Goal: Book appointment/travel/reservation

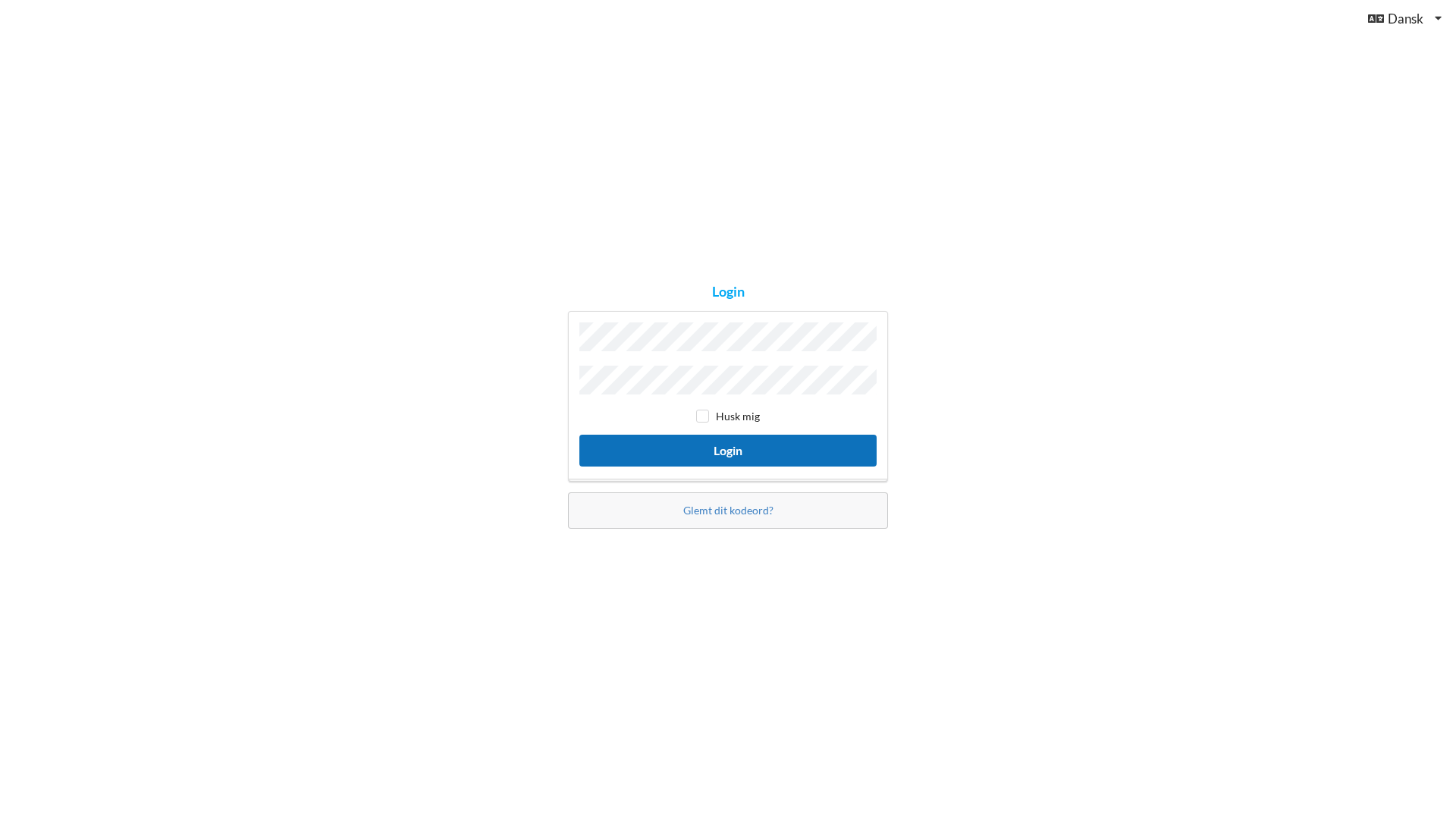
click at [674, 446] on button "Login" at bounding box center [728, 450] width 297 height 31
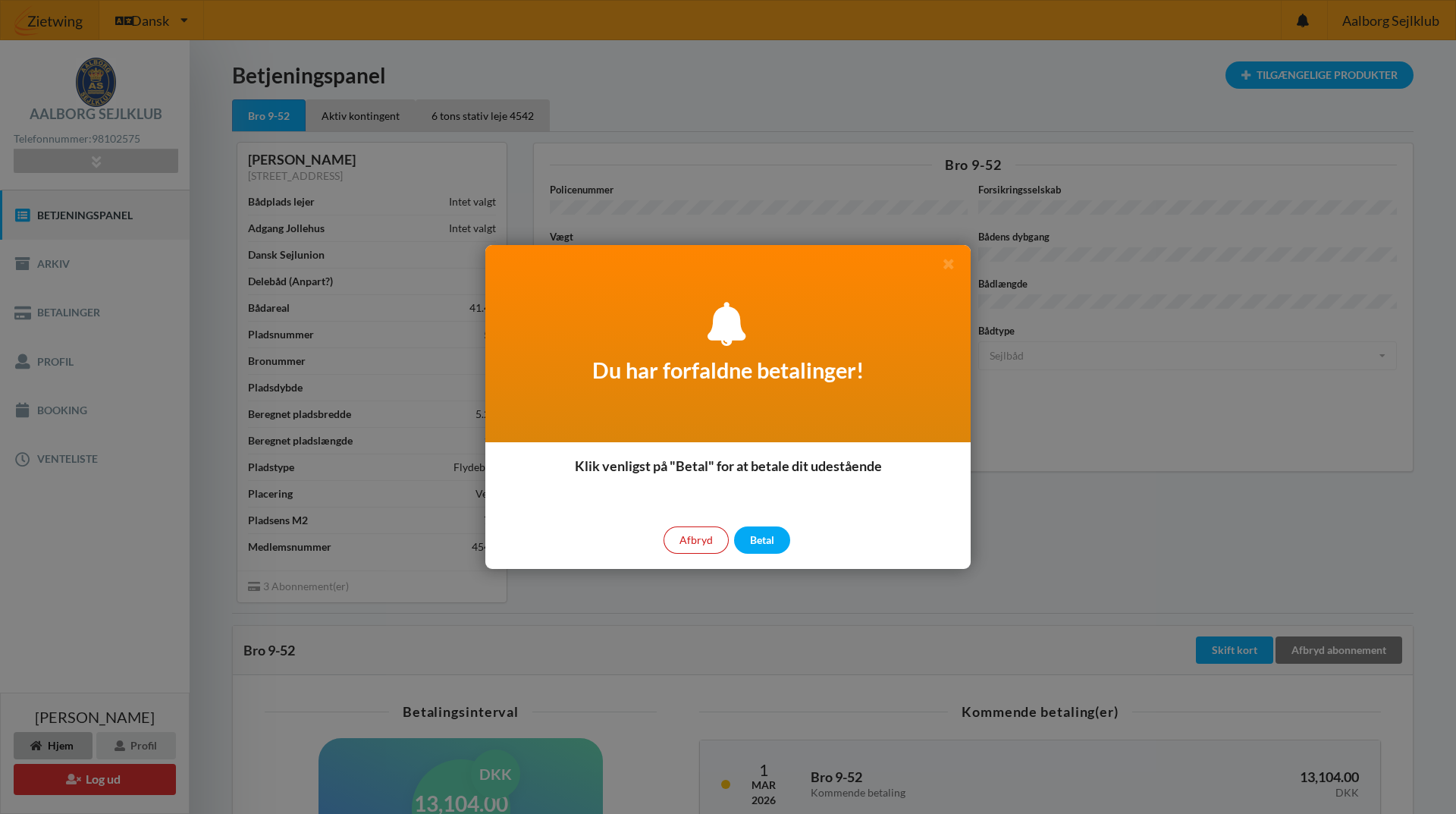
click at [691, 537] on div "Afbryd" at bounding box center [696, 540] width 65 height 27
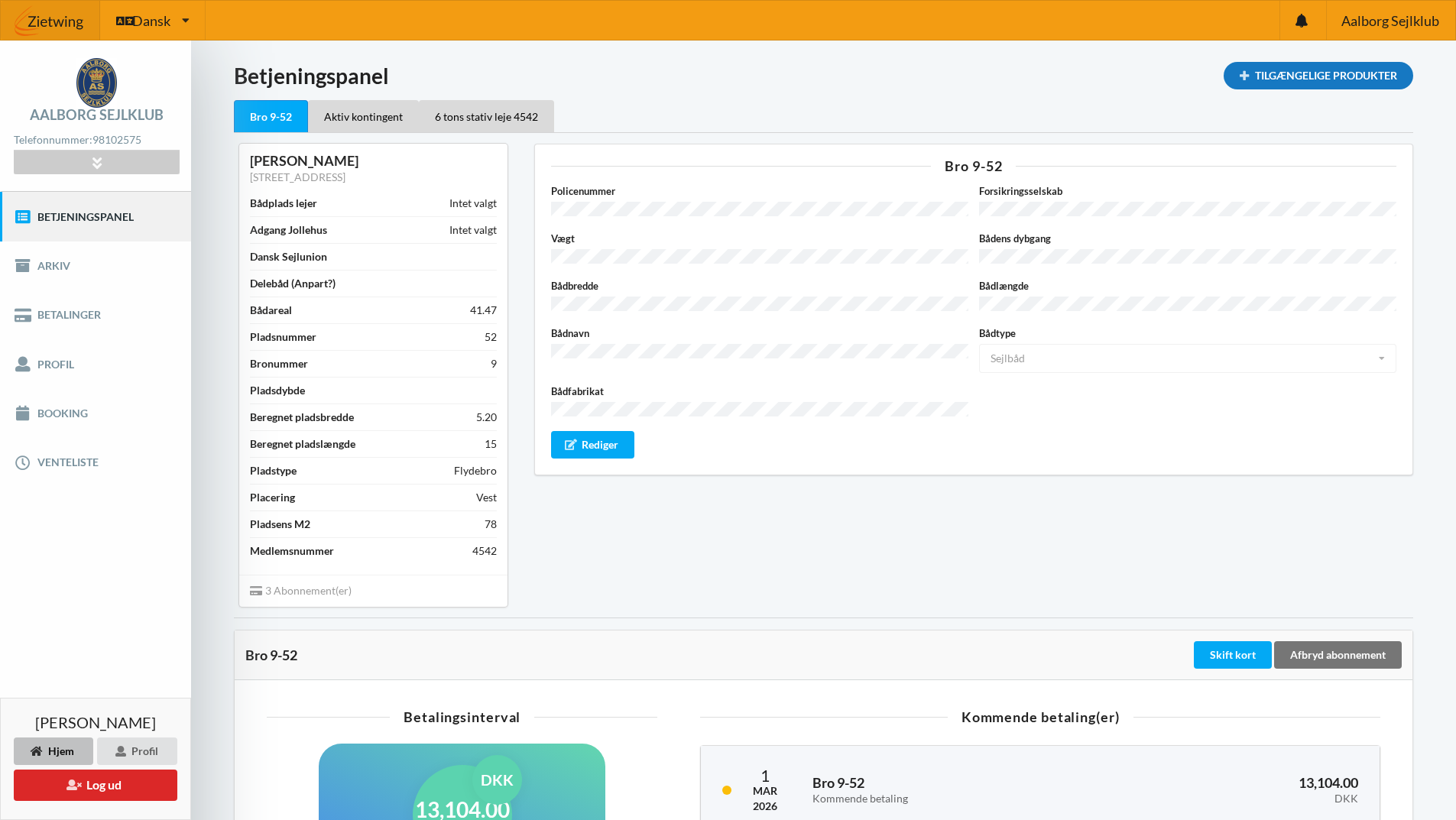
click at [1332, 73] on div "Tilgængelige Produkter" at bounding box center [1319, 75] width 190 height 27
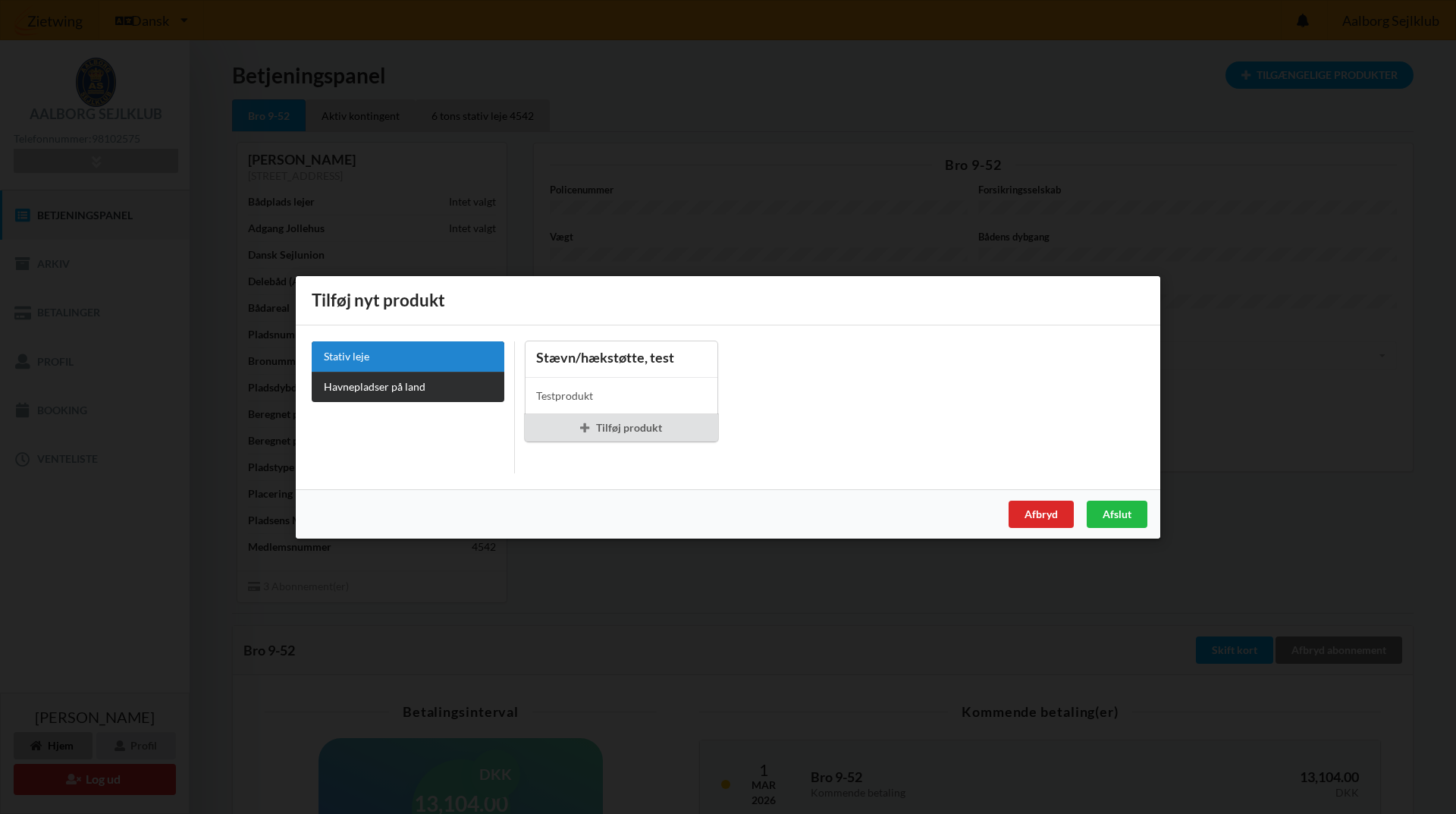
click at [389, 386] on link "Havnepladser på land" at bounding box center [408, 386] width 192 height 31
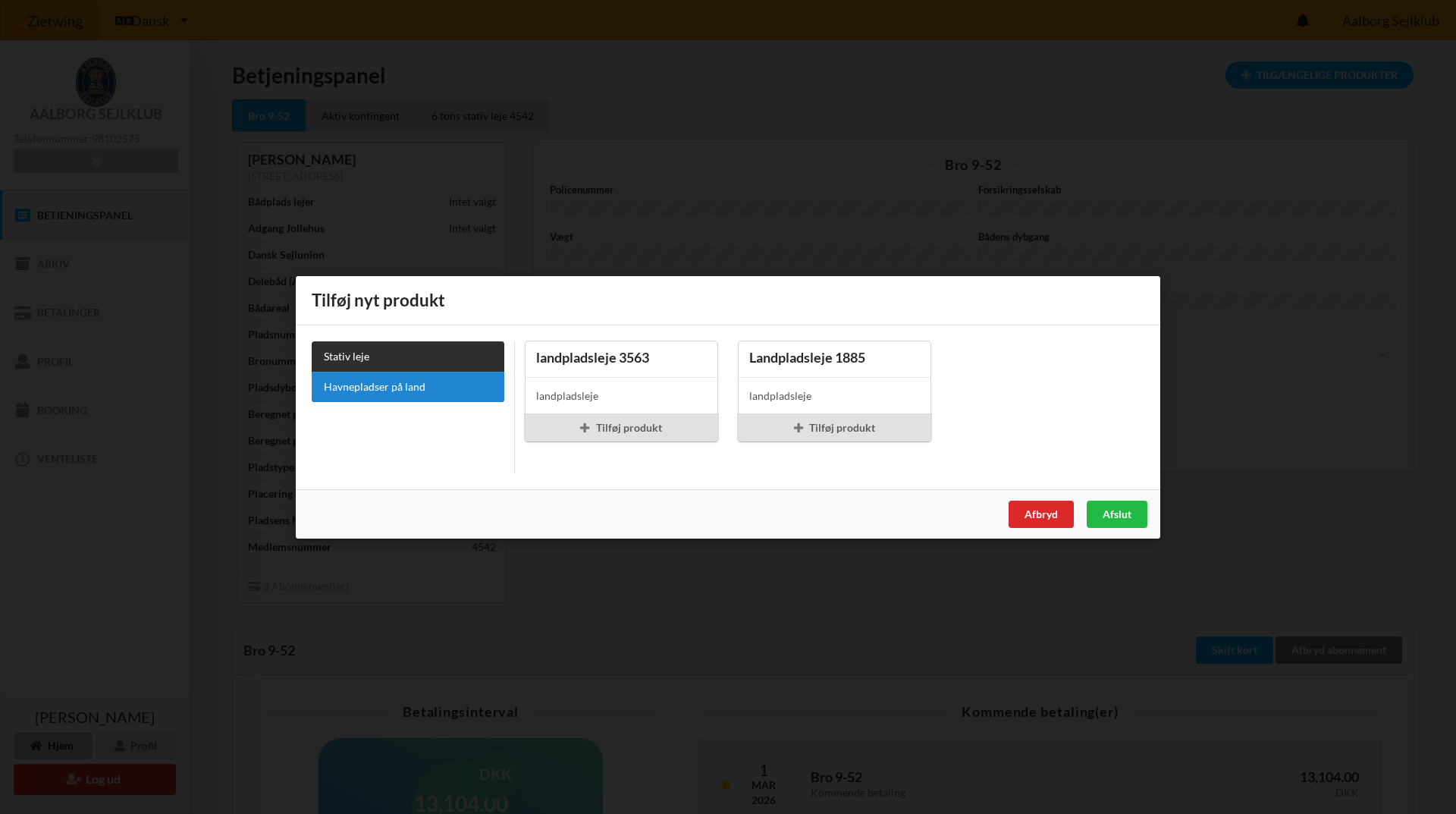
click at [385, 353] on link "Stativ leje" at bounding box center [408, 356] width 192 height 31
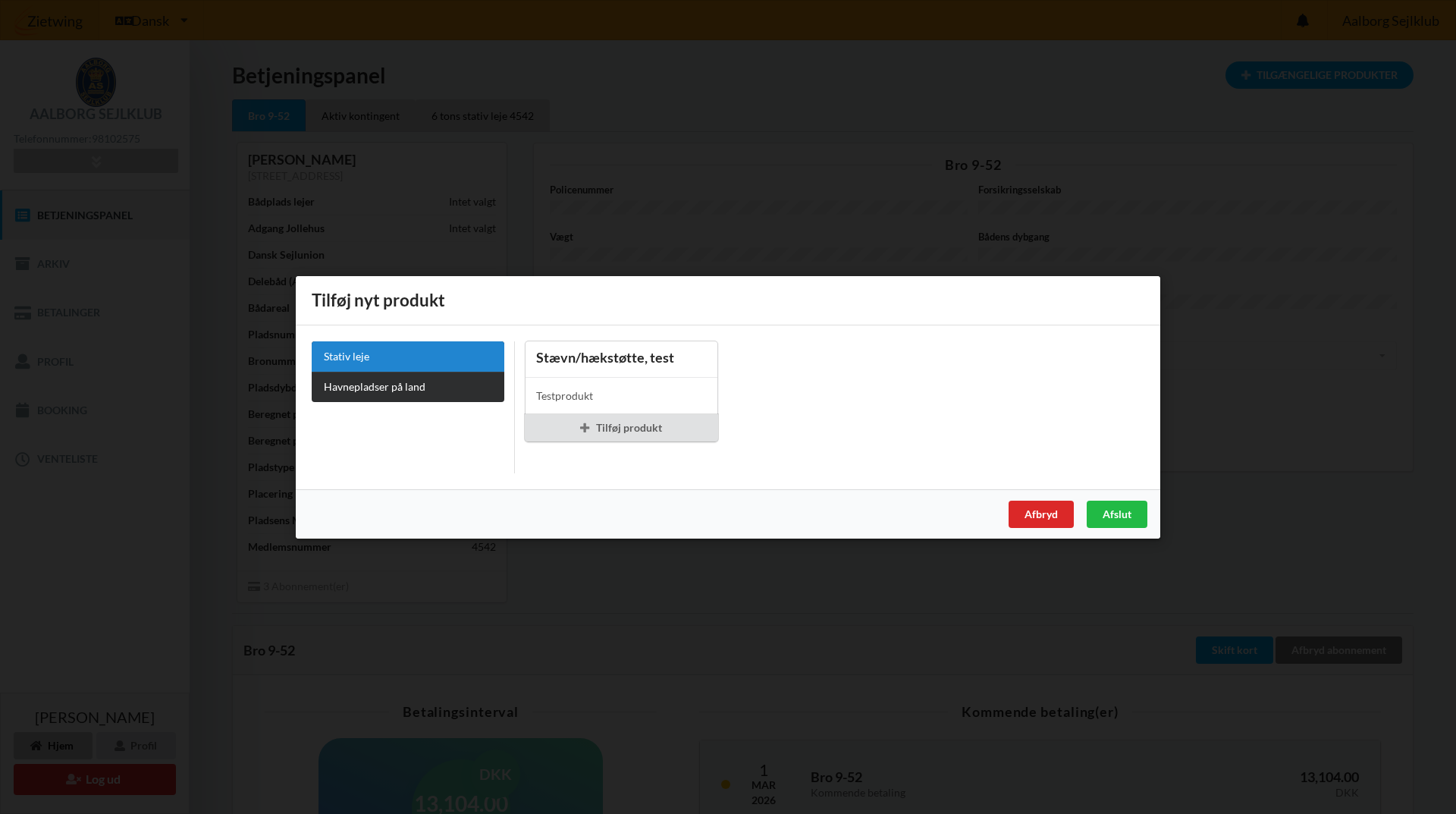
click at [381, 385] on link "Havnepladser på land" at bounding box center [408, 386] width 192 height 31
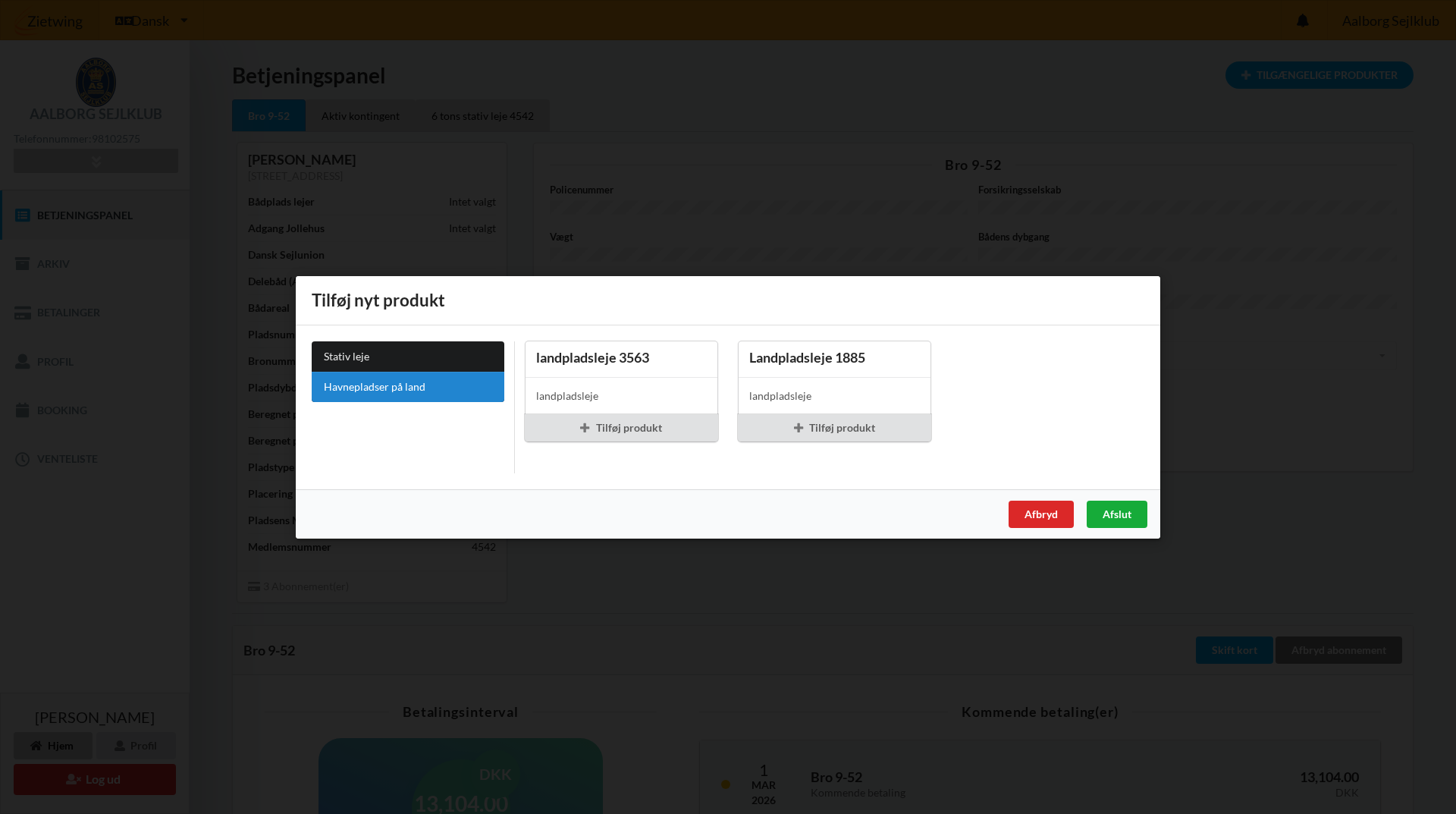
click at [1130, 513] on div "Afslut" at bounding box center [1118, 513] width 61 height 27
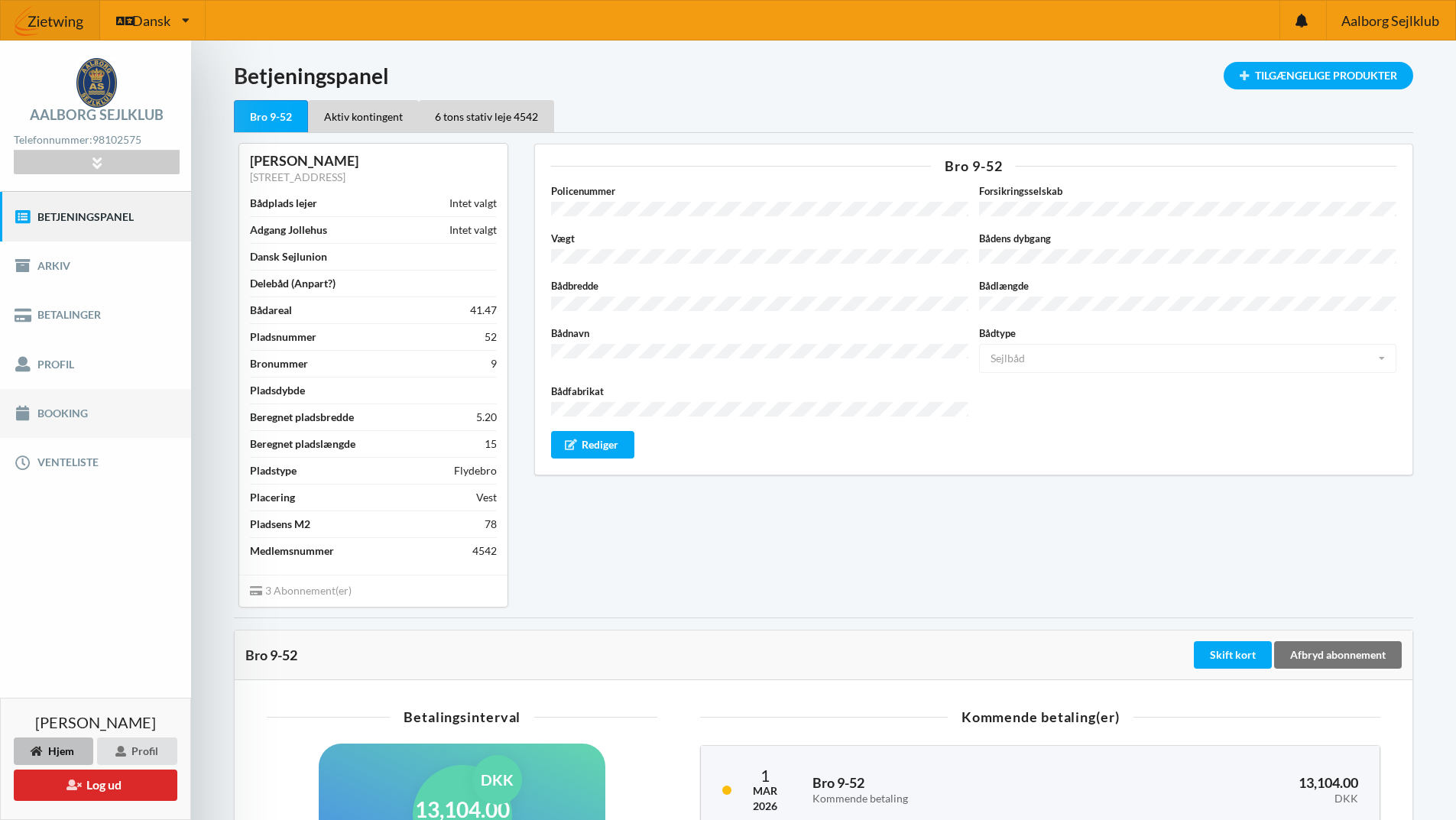
click at [52, 408] on link "Booking" at bounding box center [96, 413] width 191 height 49
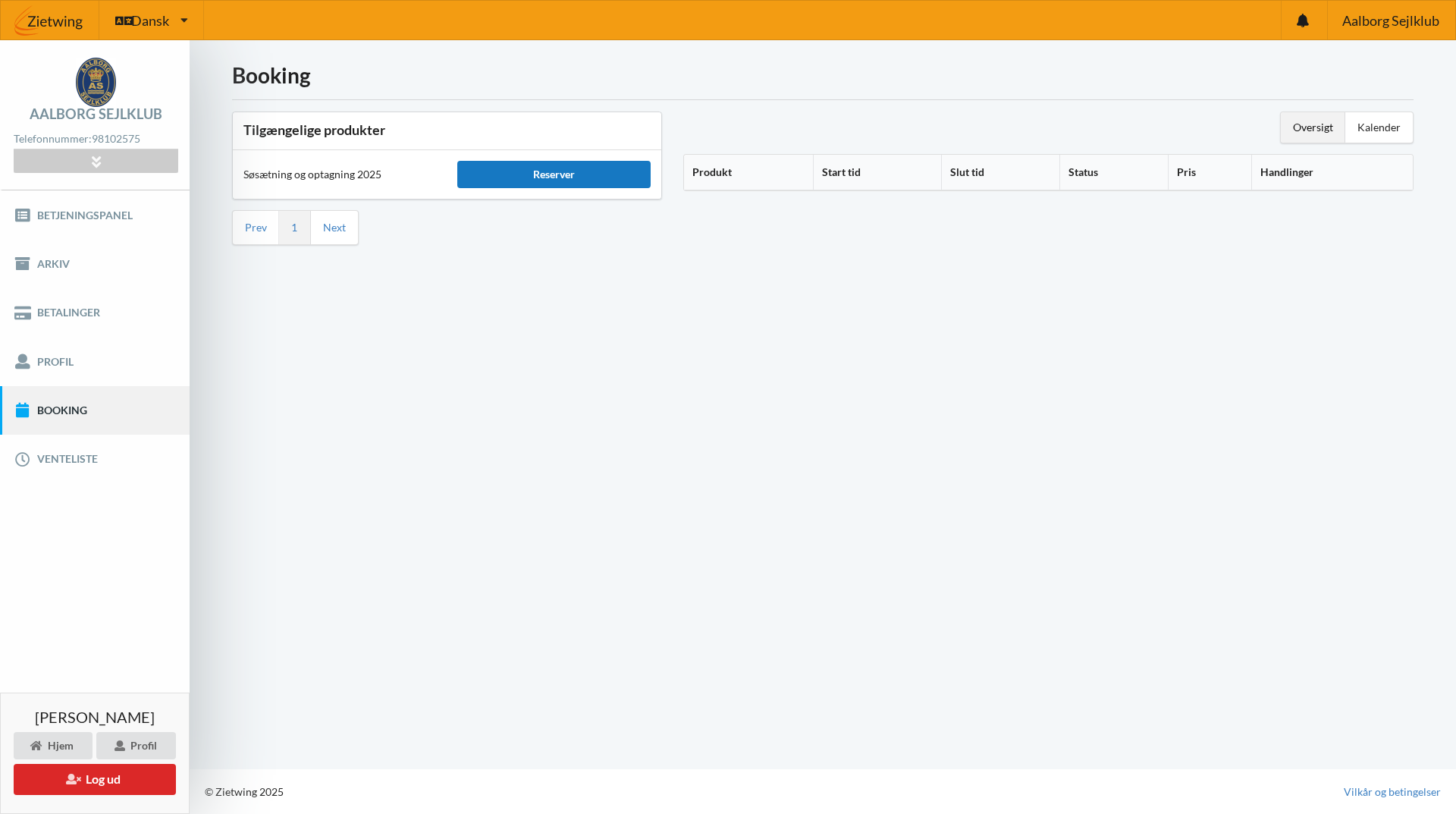
click at [548, 171] on div "Reserver" at bounding box center [553, 174] width 192 height 27
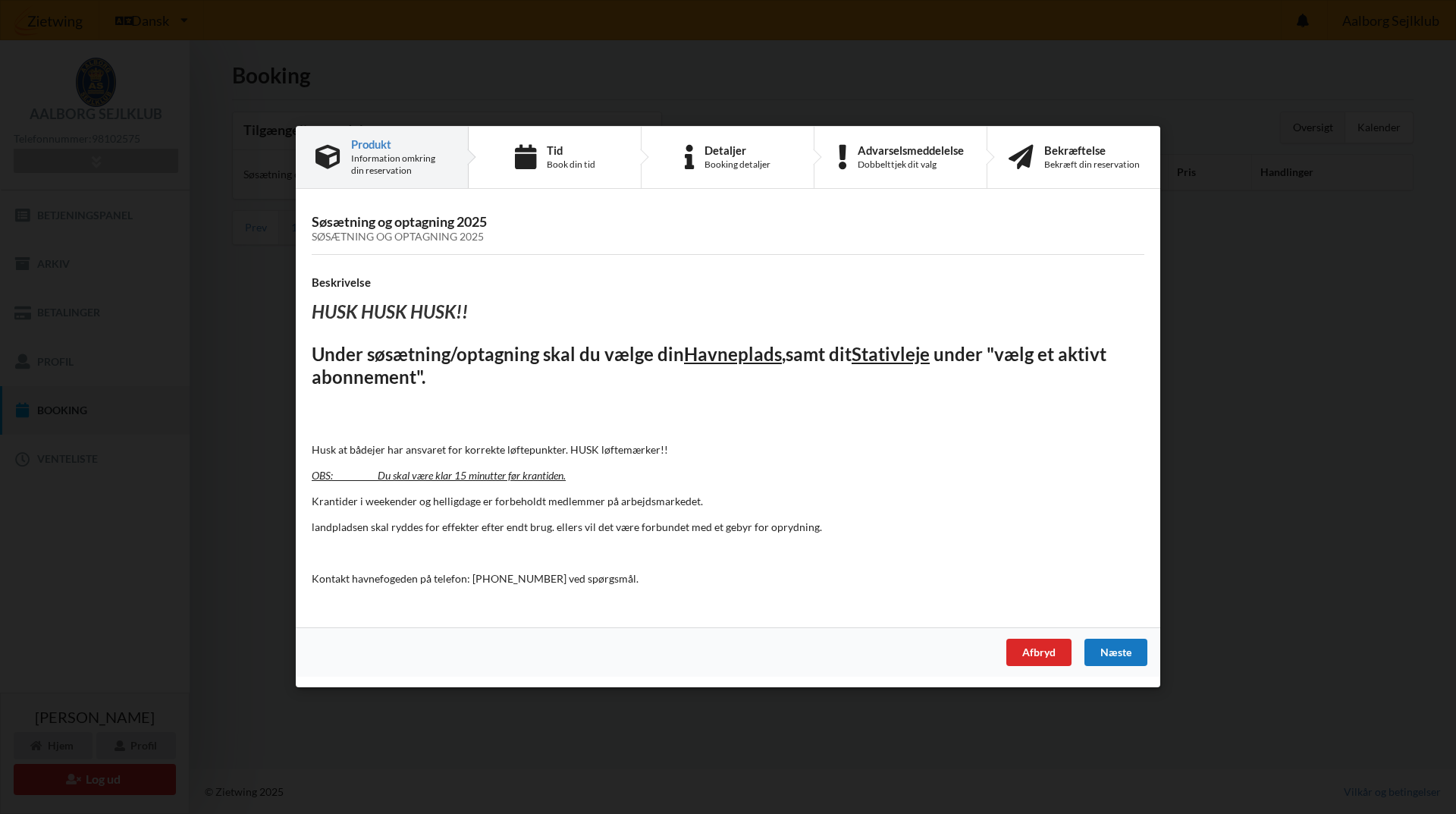
click at [1113, 653] on div "Næste" at bounding box center [1116, 653] width 63 height 27
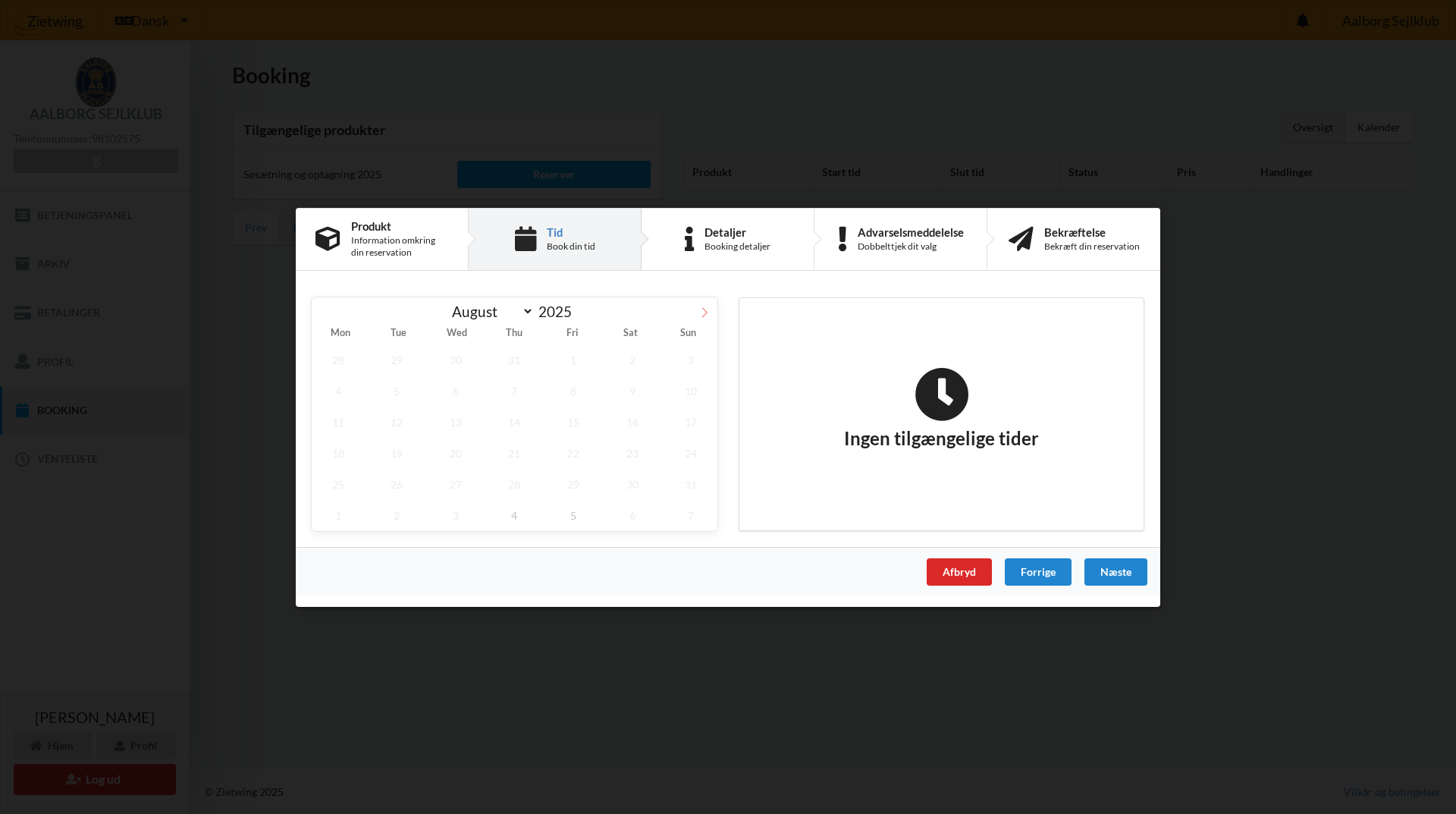
click at [702, 308] on icon at bounding box center [704, 311] width 11 height 11
select select "8"
click at [335, 419] on span "15" at bounding box center [338, 422] width 53 height 31
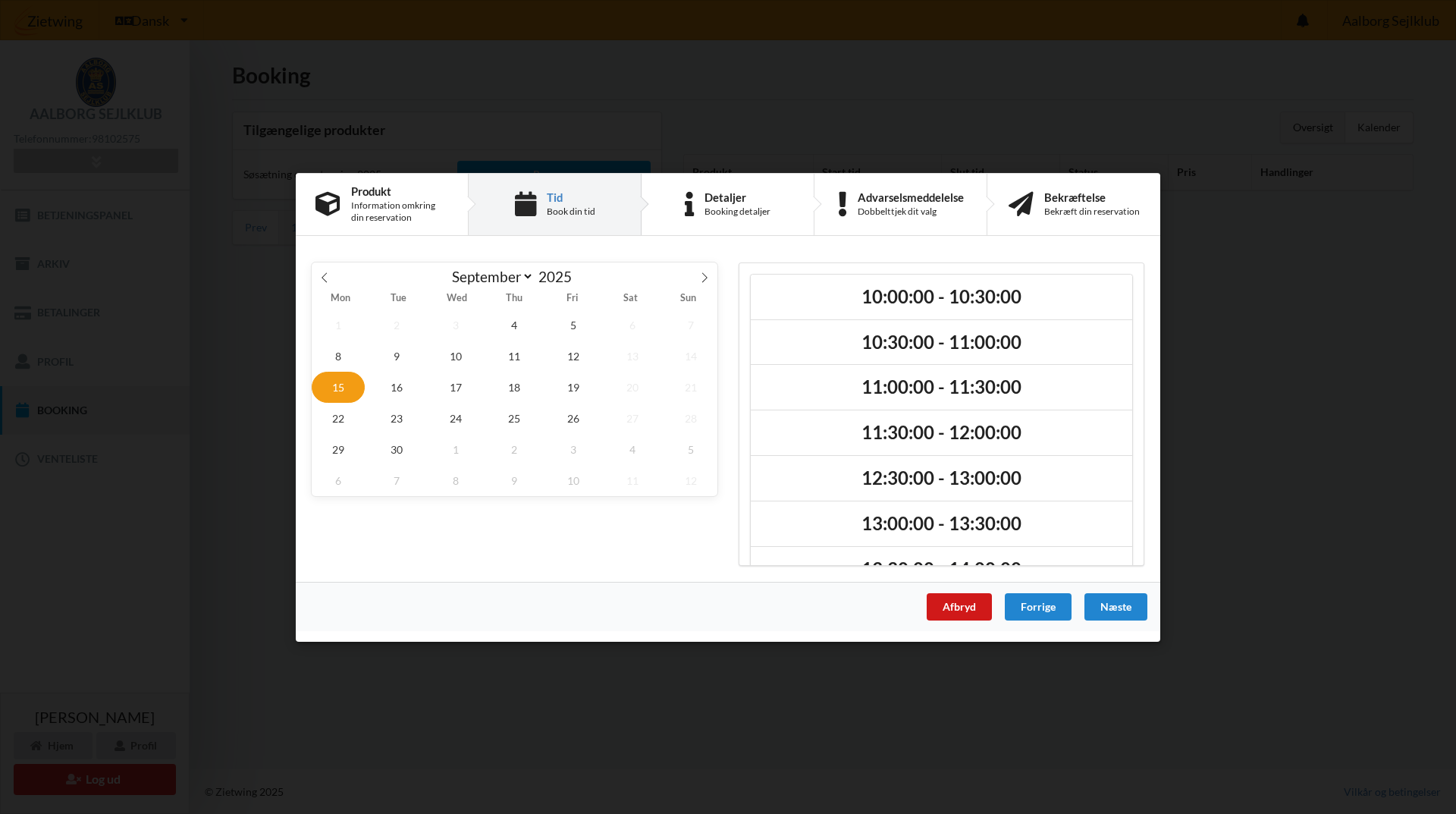
click at [942, 607] on div "Afbryd" at bounding box center [959, 606] width 65 height 27
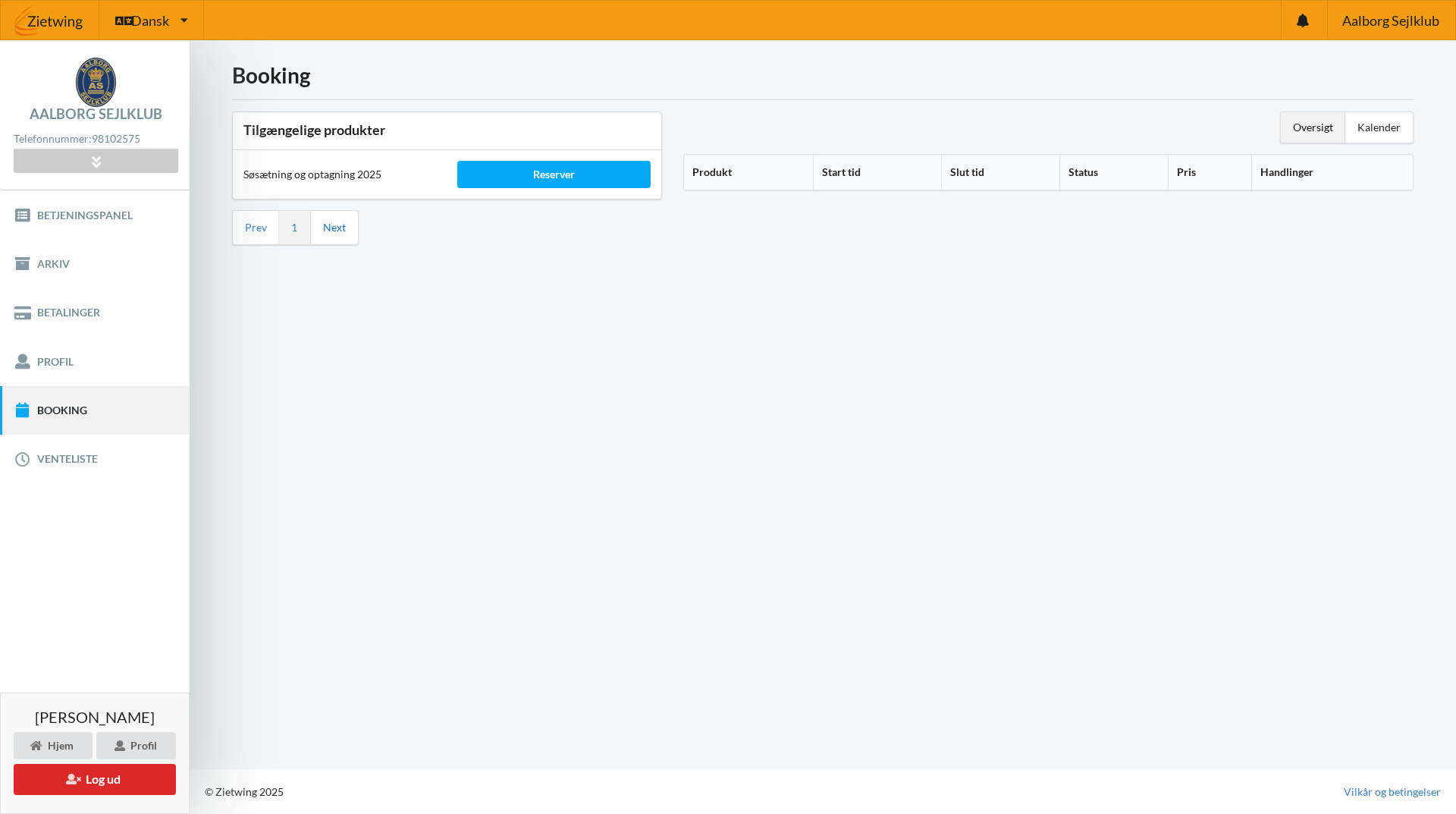
click at [330, 228] on link "Next" at bounding box center [334, 227] width 23 height 14
